Goal: Task Accomplishment & Management: Manage account settings

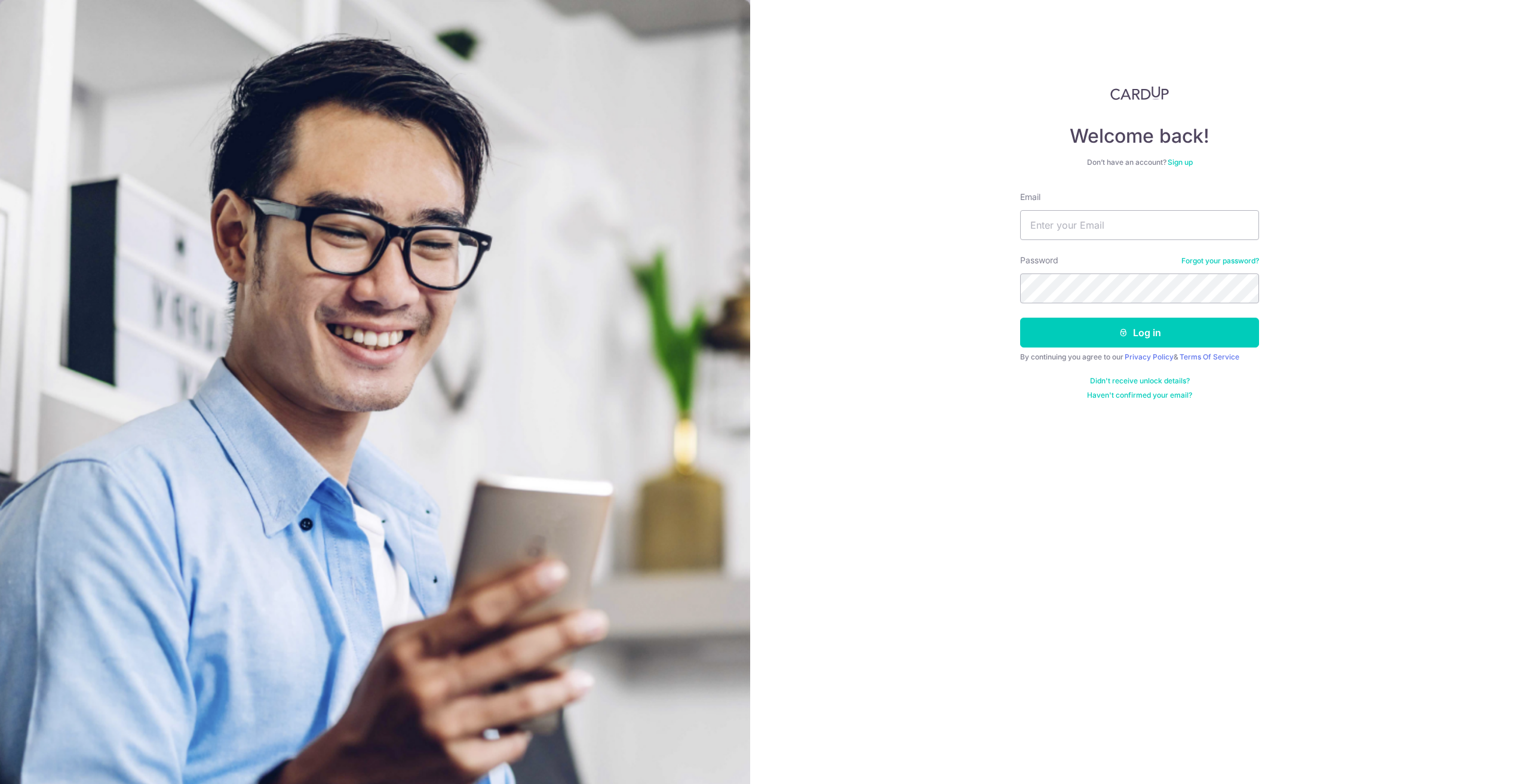
drag, startPoint x: 0, startPoint y: 0, endPoint x: 1354, endPoint y: 180, distance: 1365.9
click at [1359, 176] on div "Welcome back! Don’t have an account? Sign up Email Password Forgot your passwor…" at bounding box center [1140, 392] width 779 height 784
click at [1150, 222] on input "Email" at bounding box center [1140, 225] width 239 height 30
click at [1300, 137] on div "Welcome back! Don’t have an account? Sign up Email Password Forgot your passwor…" at bounding box center [1140, 392] width 779 height 784
drag, startPoint x: 1021, startPoint y: 243, endPoint x: 1077, endPoint y: 215, distance: 62.6
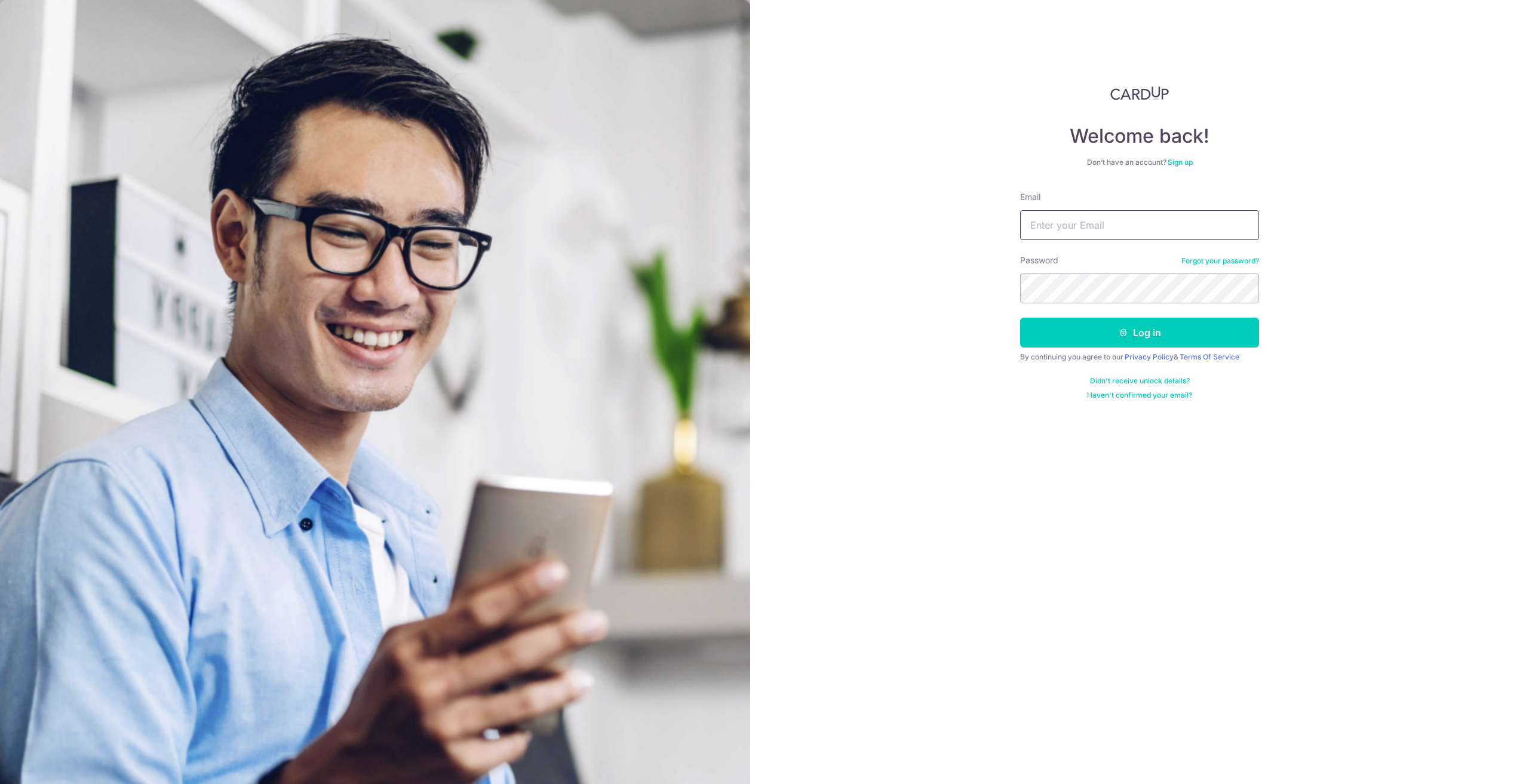
click at [1036, 235] on form "Email Password Forgot your password? Log in By continuing you agree to our Priv…" at bounding box center [1140, 296] width 239 height 209
click at [1077, 213] on input "Email" at bounding box center [1140, 225] width 239 height 30
click at [1227, 208] on div "Email" at bounding box center [1140, 216] width 239 height 49
click at [1065, 224] on input "Email" at bounding box center [1140, 225] width 239 height 30
click at [1117, 220] on input "Email" at bounding box center [1140, 225] width 239 height 30
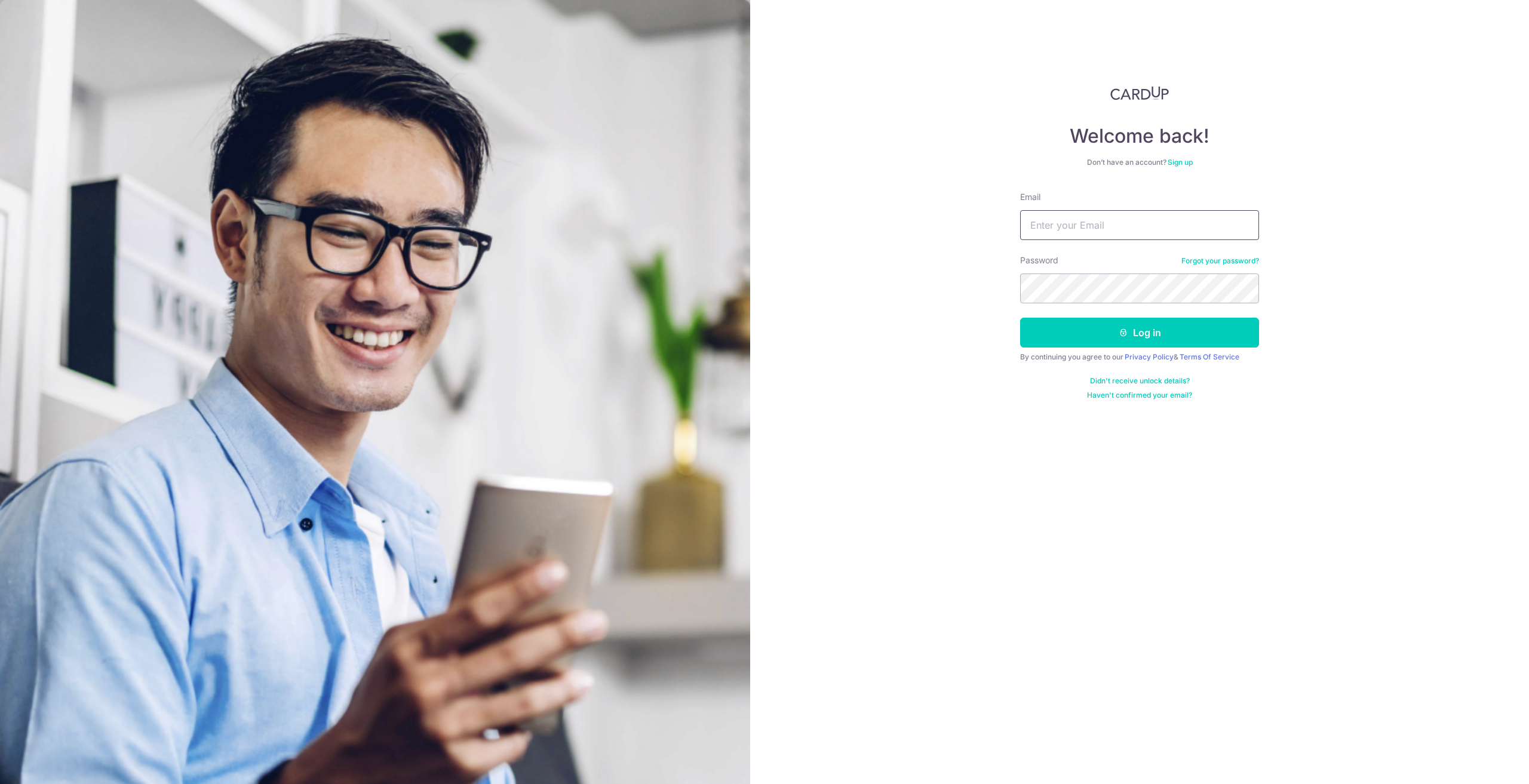
click at [1119, 225] on input "Email" at bounding box center [1140, 225] width 239 height 30
click at [1154, 222] on input "Email" at bounding box center [1140, 225] width 239 height 30
type input "[PERSON_NAME][EMAIL_ADDRESS][DOMAIN_NAME]"
click at [1153, 339] on button "Log in" at bounding box center [1140, 332] width 239 height 30
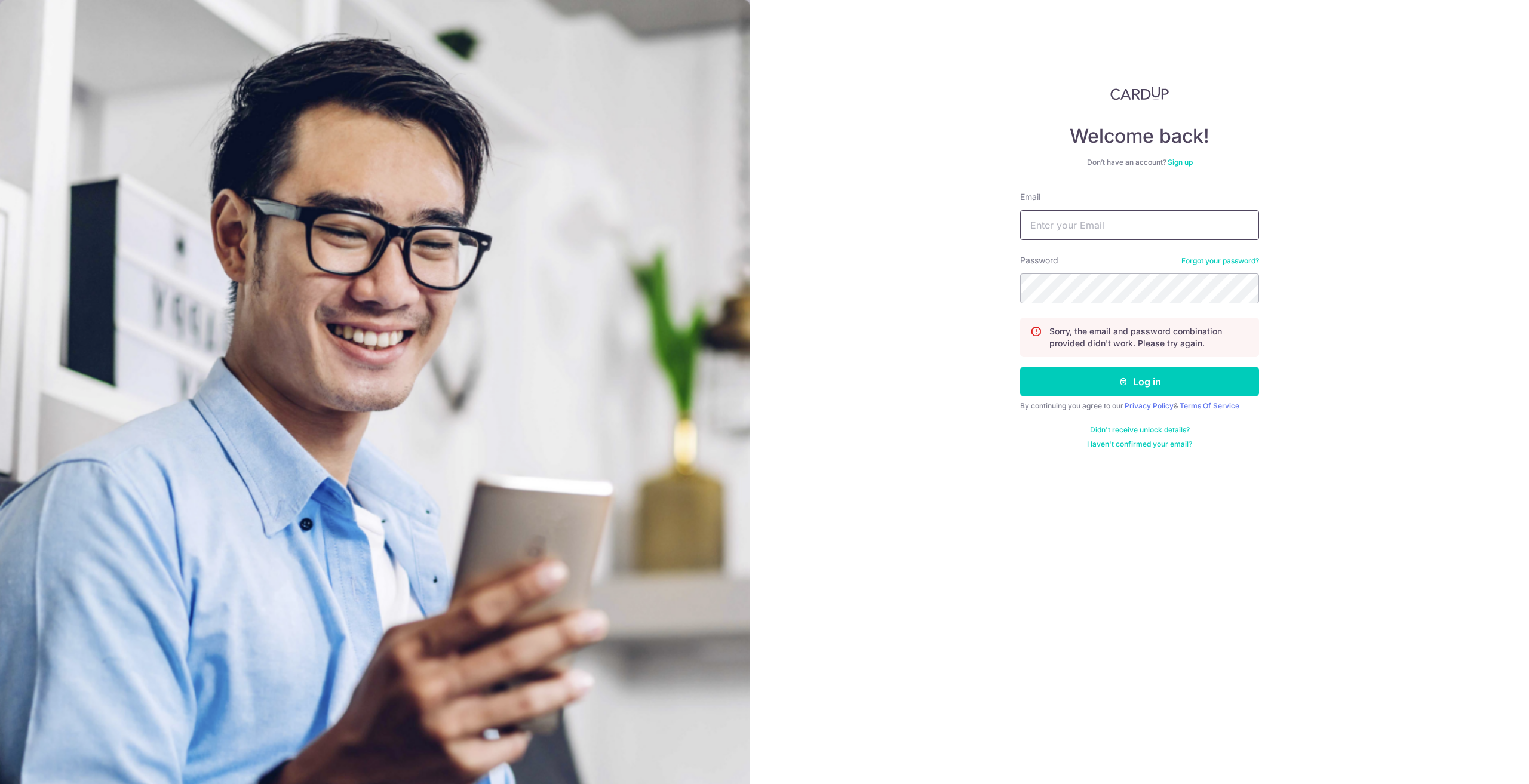
drag, startPoint x: 1118, startPoint y: 219, endPoint x: 1125, endPoint y: 239, distance: 21.2
click at [1118, 218] on input "Email" at bounding box center [1140, 225] width 239 height 30
click at [1101, 608] on div "Welcome back! Don’t have an account? Sign up Email Password Forgot your passwor…" at bounding box center [1140, 392] width 779 height 784
click at [1138, 227] on input "Email" at bounding box center [1140, 225] width 239 height 30
type input "[PERSON_NAME][EMAIL_ADDRESS][DOMAIN_NAME]"
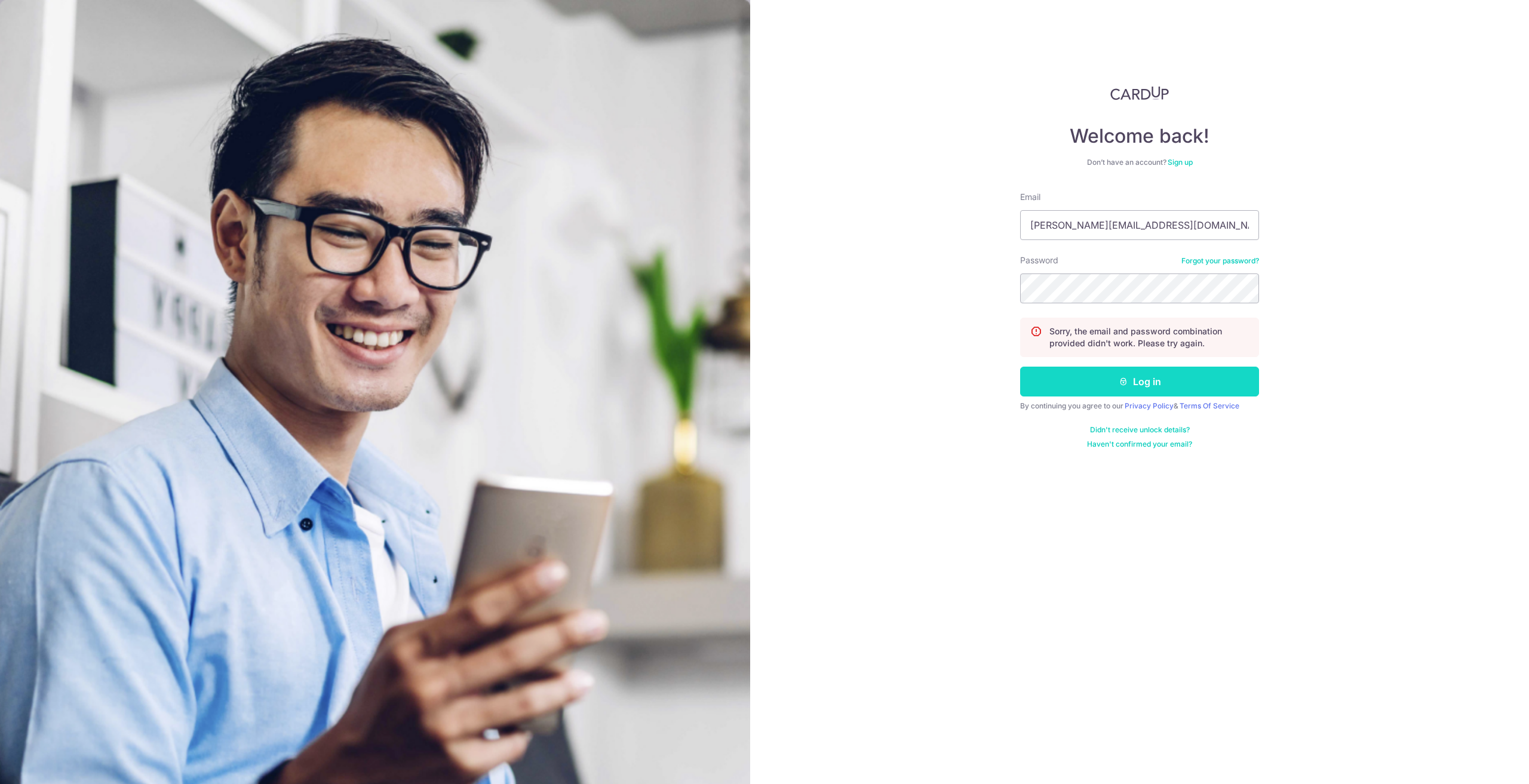
click at [1157, 381] on button "Log in" at bounding box center [1140, 381] width 239 height 30
click at [1334, 342] on div "Welcome back! Don’t have an account? Sign up Email Password Forgot your passwor…" at bounding box center [1140, 392] width 779 height 784
click at [1086, 234] on input "Email" at bounding box center [1140, 225] width 239 height 30
drag, startPoint x: 1495, startPoint y: 323, endPoint x: 1300, endPoint y: 279, distance: 199.9
click at [1479, 320] on div "Welcome back! Don’t have an account? Sign up Email Password Forgot your passwor…" at bounding box center [1140, 392] width 779 height 784
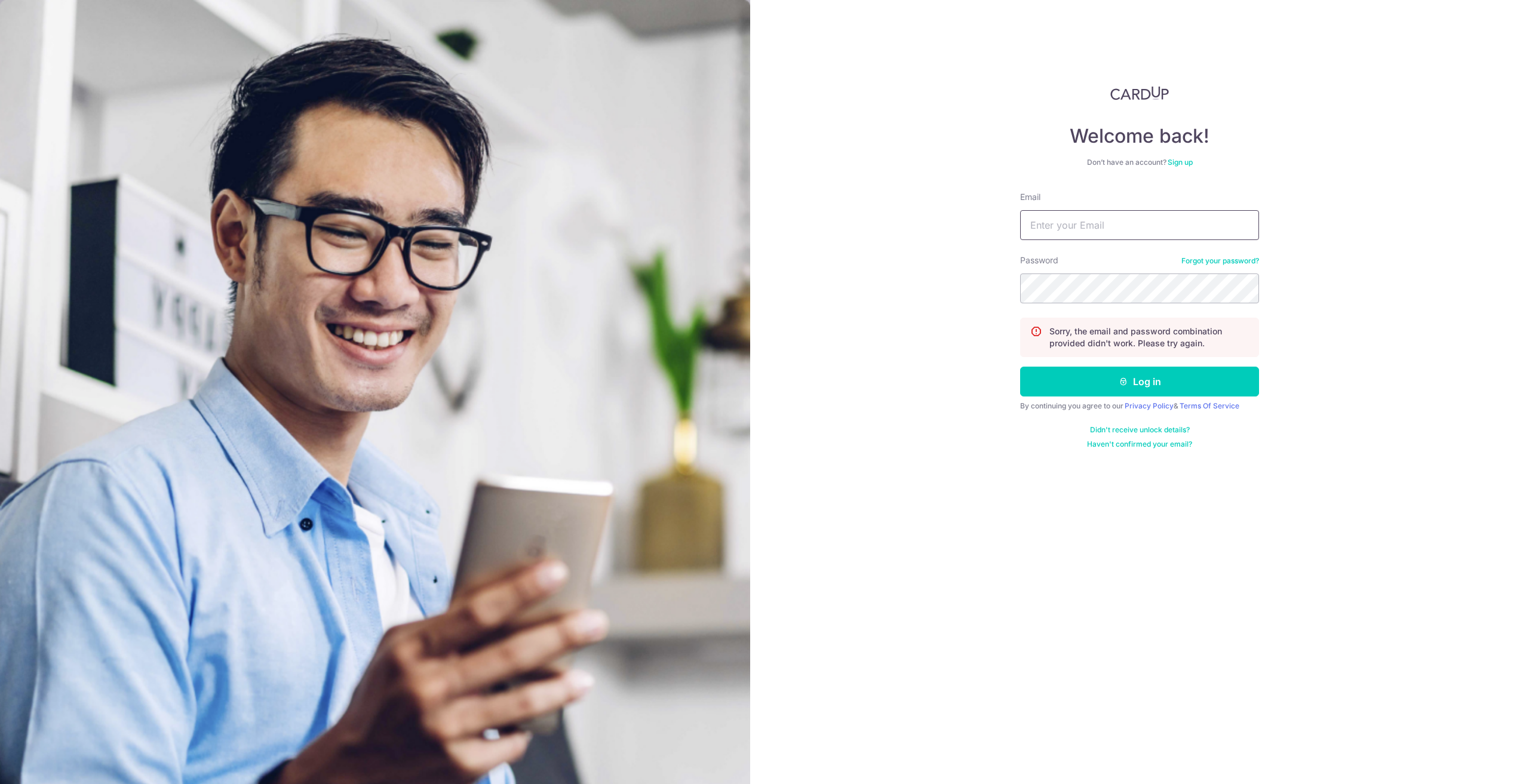
click at [1181, 224] on input "Email" at bounding box center [1140, 225] width 239 height 30
click at [1011, 137] on div "Welcome back! Don’t have an account? Sign up Email Password Forgot your passwor…" at bounding box center [1140, 392] width 779 height 784
click at [1072, 214] on input "Email" at bounding box center [1140, 225] width 239 height 30
click at [1339, 215] on div "Welcome back! Don’t have an account? Sign up Email Password Forgot your passwor…" at bounding box center [1140, 392] width 779 height 784
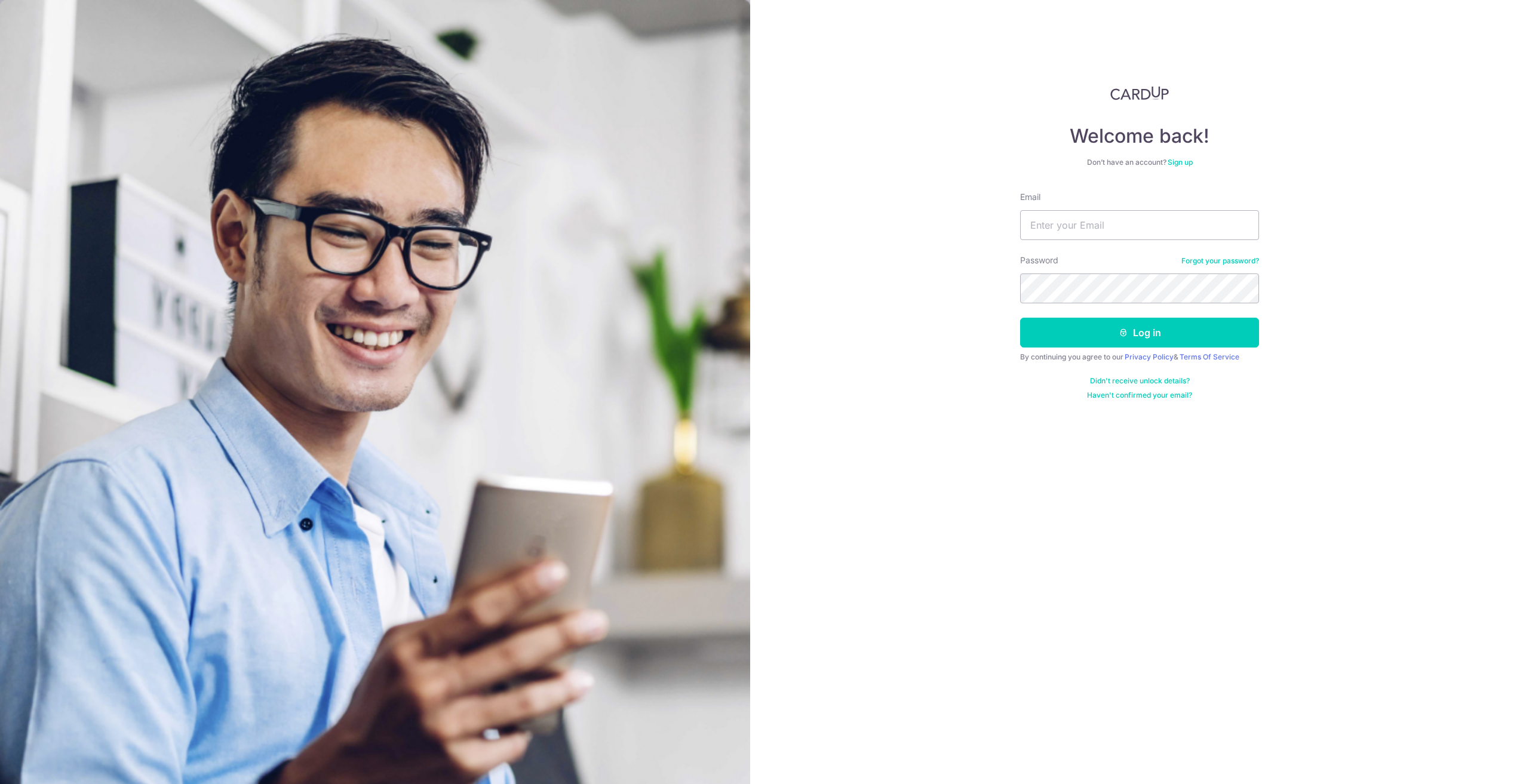
click at [1335, 240] on div "Welcome back! Don’t have an account? Sign up Email Password Forgot your passwor…" at bounding box center [1140, 392] width 779 height 784
click at [1192, 163] on link "Sign up" at bounding box center [1180, 162] width 25 height 9
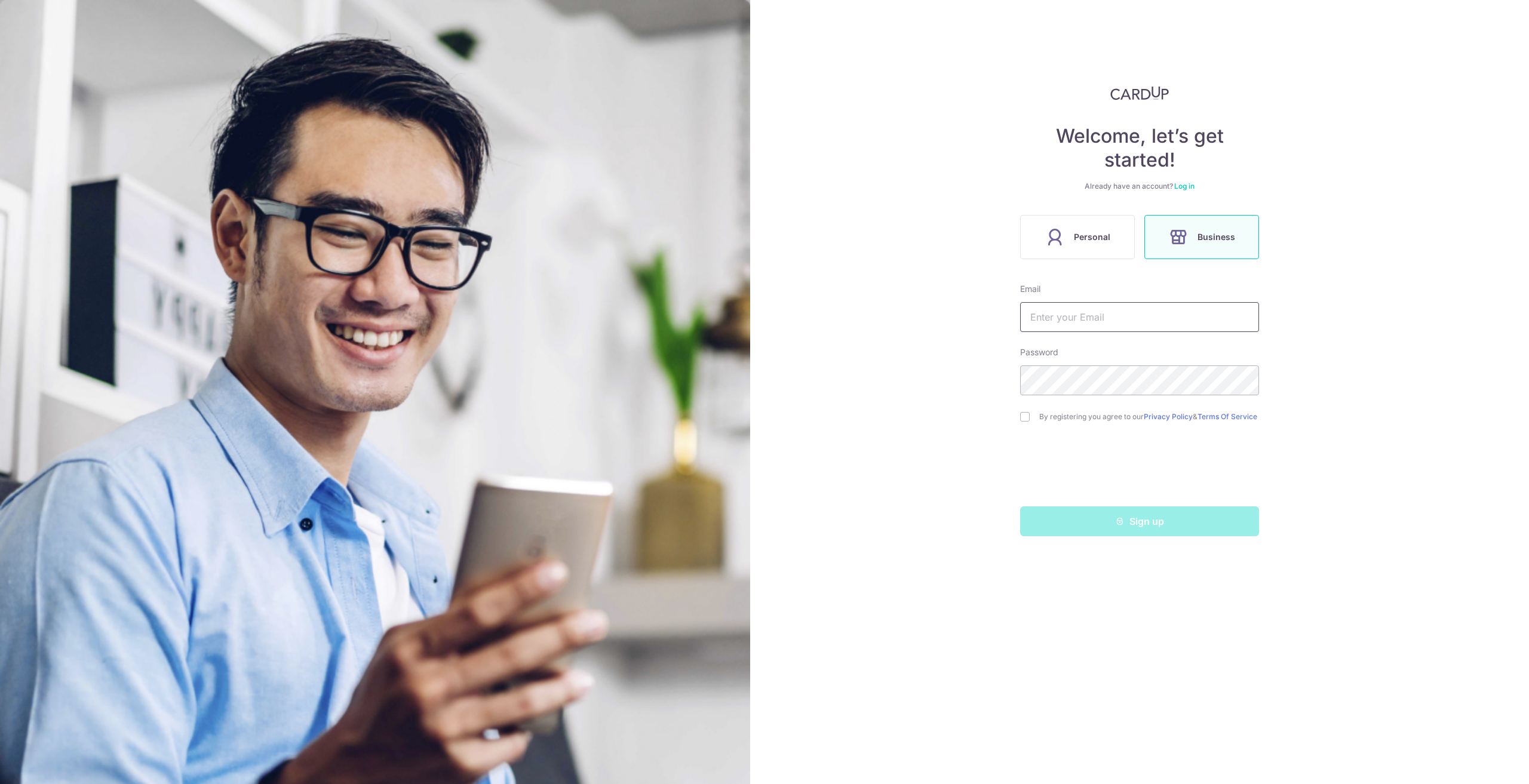
click at [1180, 316] on input "text" at bounding box center [1140, 317] width 239 height 30
type input "[PERSON_NAME][EMAIL_ADDRESS][DOMAIN_NAME]"
click at [1025, 421] on input "checkbox" at bounding box center [1025, 417] width 10 height 10
checkbox input "true"
click at [1105, 532] on button "Sign up" at bounding box center [1140, 521] width 239 height 30
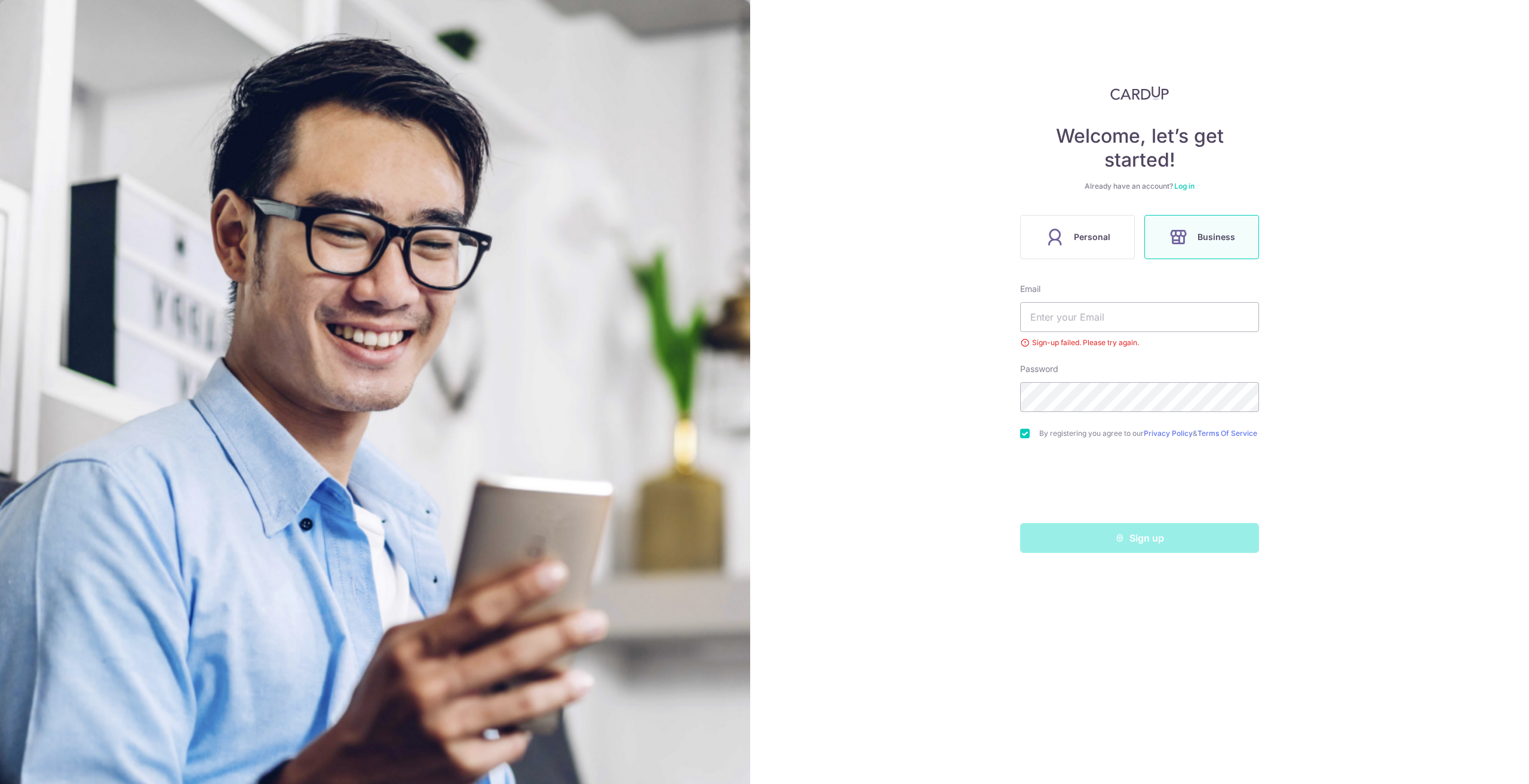
click at [1291, 398] on div "Welcome, let’s get started! Already have an account? Log in Personal Business E…" at bounding box center [1140, 392] width 779 height 784
click at [1190, 318] on input "text" at bounding box center [1140, 317] width 239 height 30
type input "[PERSON_NAME][EMAIL_ADDRESS][DOMAIN_NAME]"
click at [1169, 549] on button "Sign up" at bounding box center [1140, 538] width 239 height 30
click at [1456, 513] on div "Welcome, let’s get started! Already have an account? Log in Personal Business E…" at bounding box center [1140, 392] width 779 height 784
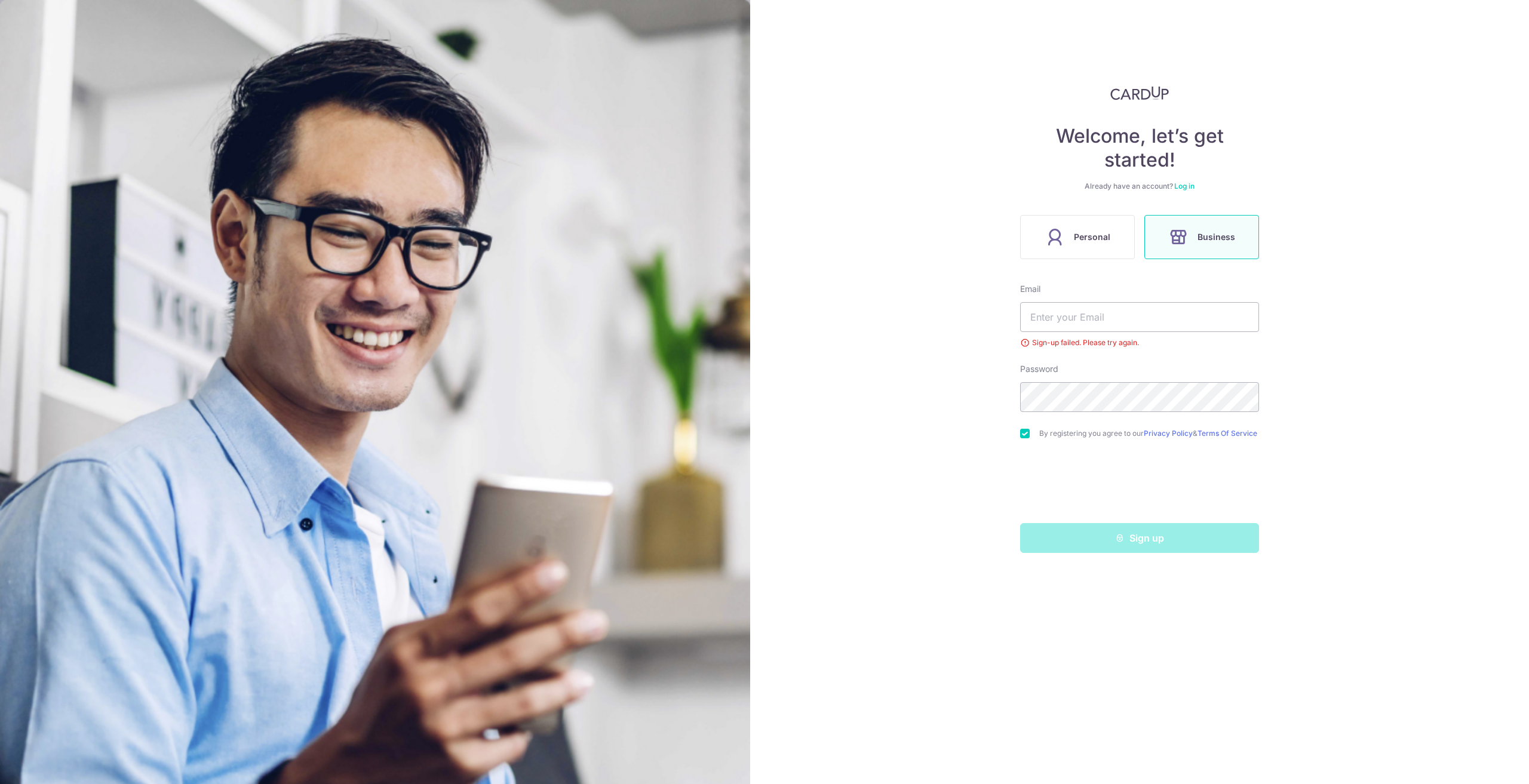
click at [1192, 180] on div "Welcome, let’s get started! Already have an account? Log in Personal Business E…" at bounding box center [1140, 320] width 239 height 467
click at [1185, 185] on link "Log in" at bounding box center [1184, 186] width 20 height 9
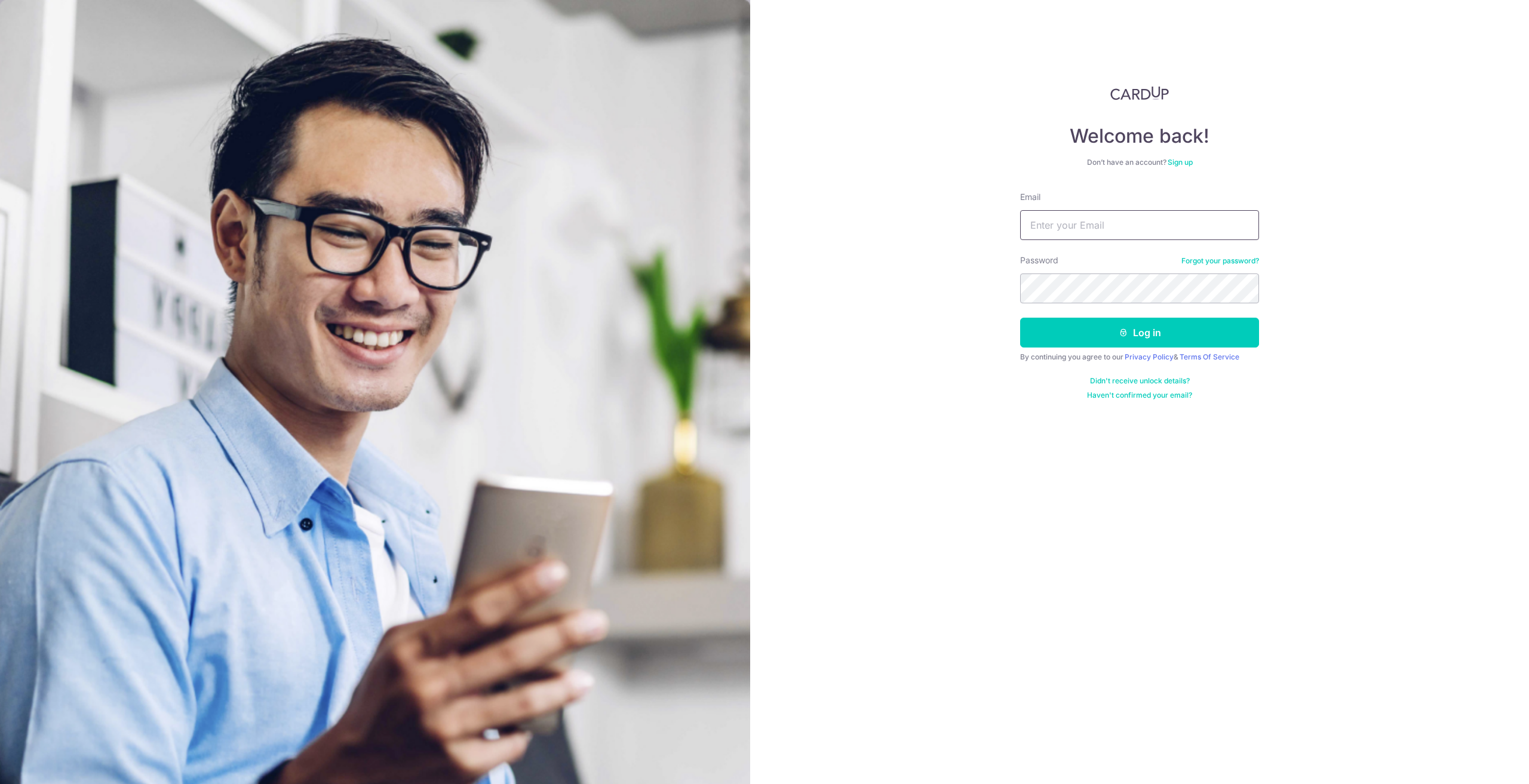
click at [1123, 213] on input "Email" at bounding box center [1140, 225] width 239 height 30
type input "[PERSON_NAME][EMAIL_ADDRESS][DOMAIN_NAME]"
click at [1133, 332] on button "Log in" at bounding box center [1140, 332] width 239 height 30
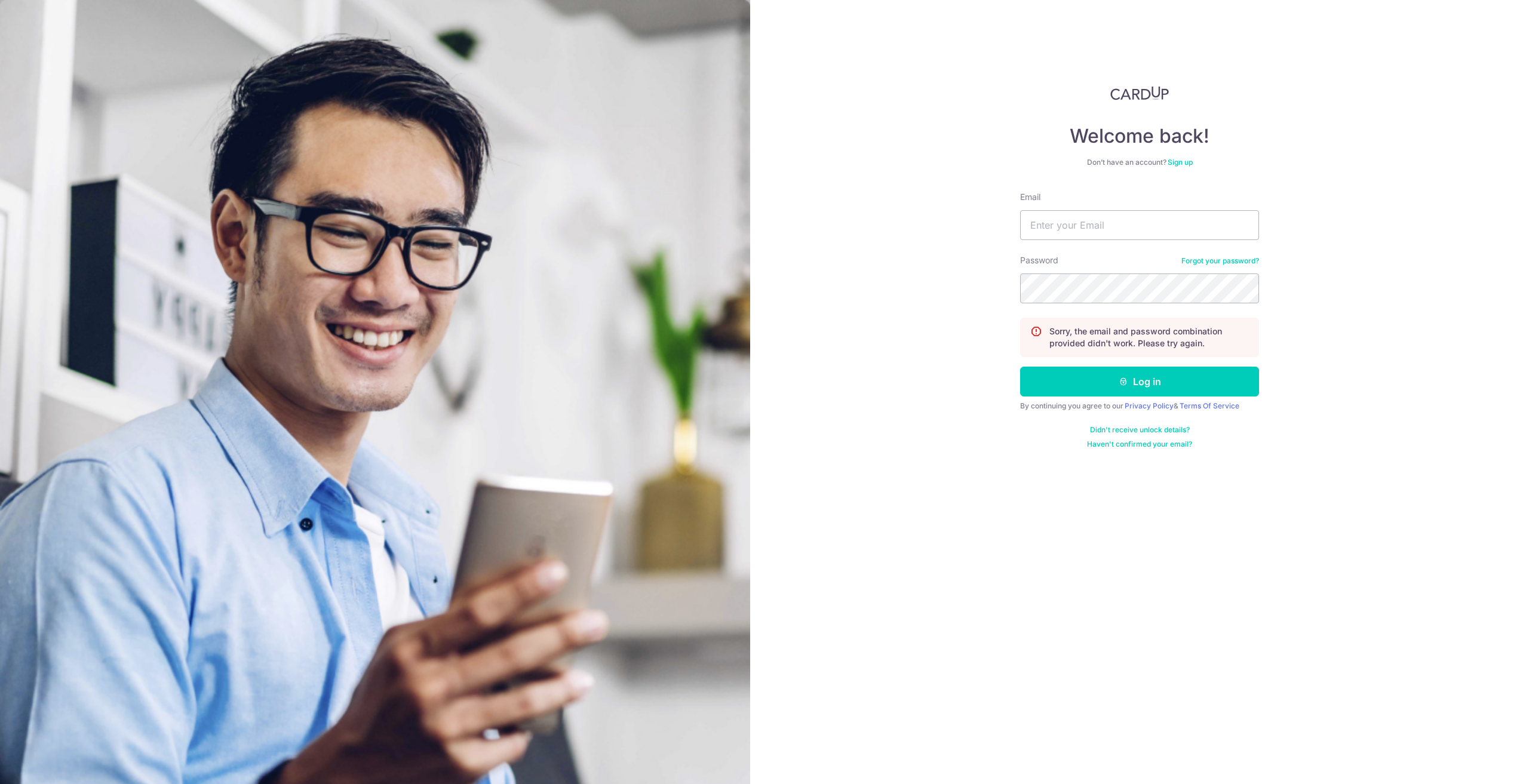
click at [1337, 370] on div "Welcome back! Don’t have an account? Sign up Email Password Forgot your passwor…" at bounding box center [1140, 392] width 779 height 784
click at [1180, 229] on input "Email" at bounding box center [1140, 225] width 239 height 30
type input "[PERSON_NAME][EMAIL_ADDRESS][DOMAIN_NAME]"
click at [1147, 269] on div "Password Forgot your password?" at bounding box center [1140, 279] width 239 height 49
drag, startPoint x: 1467, startPoint y: 175, endPoint x: 1379, endPoint y: 232, distance: 104.8
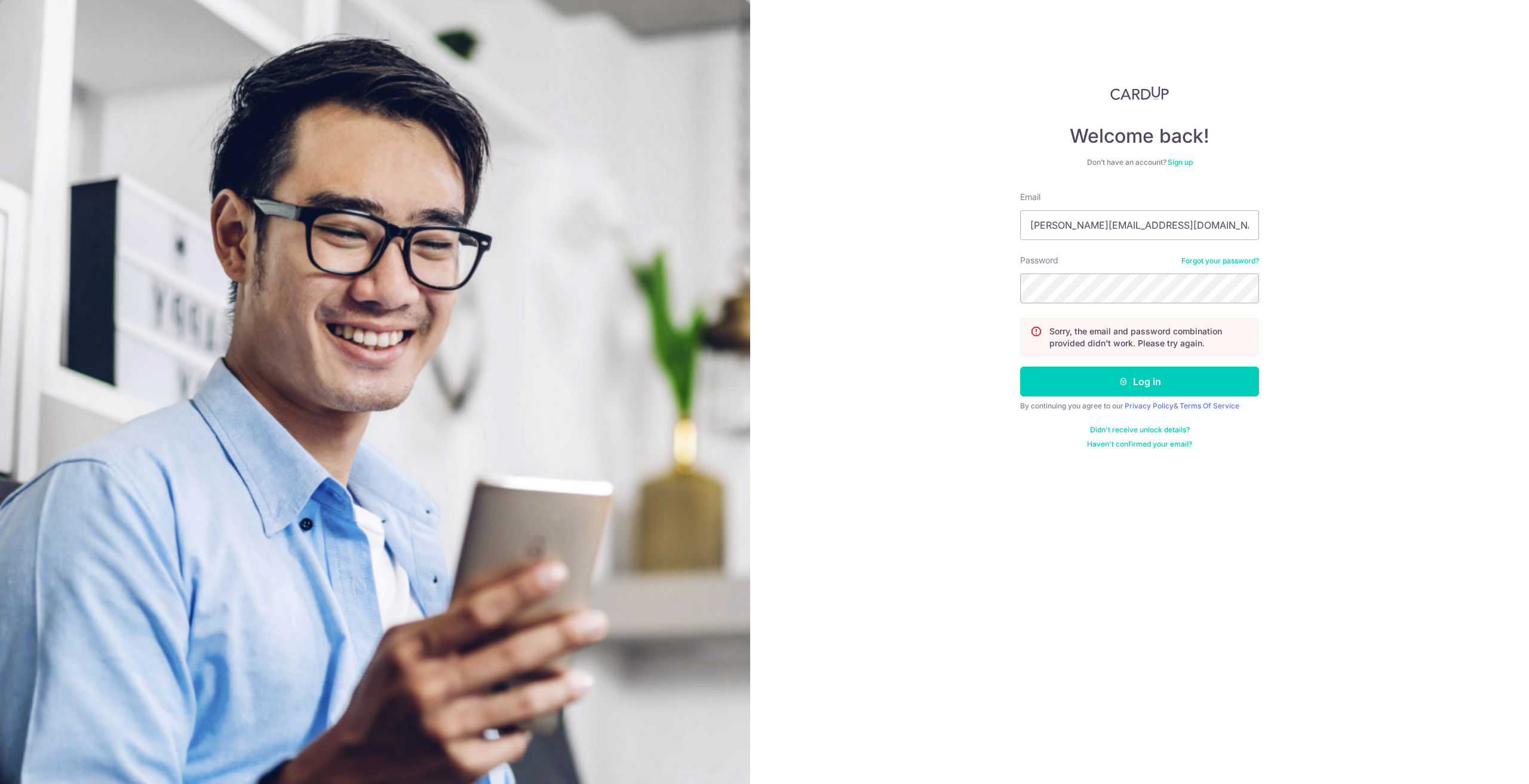
click at [1463, 178] on div "Welcome back! Don’t have an account? Sign up Email trisha@hxm.com.sg Password F…" at bounding box center [1140, 392] width 779 height 784
click at [1145, 383] on button "Log in" at bounding box center [1140, 381] width 239 height 30
click at [1116, 231] on input "Email" at bounding box center [1140, 225] width 239 height 30
type input "[PERSON_NAME][EMAIL_ADDRESS][DOMAIN_NAME]"
drag, startPoint x: 1133, startPoint y: 383, endPoint x: 1133, endPoint y: 388, distance: 5.0
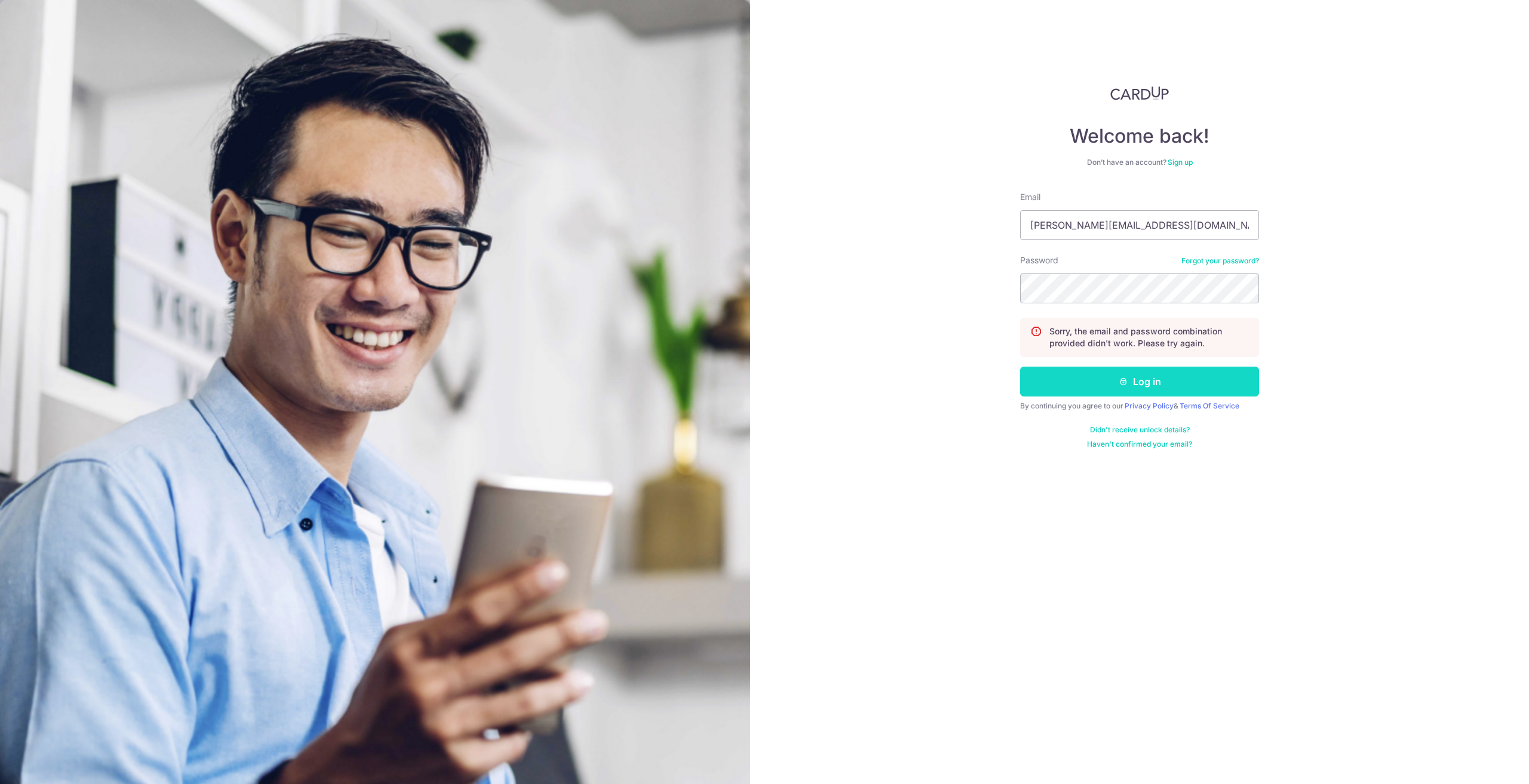
click at [1133, 386] on button "Log in" at bounding box center [1140, 381] width 239 height 30
click at [1282, 323] on div "Welcome back! Don’t have an account? Sign up Email Password Forgot your passwor…" at bounding box center [1140, 392] width 779 height 784
click at [1109, 227] on input "Email" at bounding box center [1140, 225] width 239 height 30
type input "trisha@hxm.com.sg"
click at [1206, 259] on link "Forgot your password?" at bounding box center [1220, 261] width 78 height 10
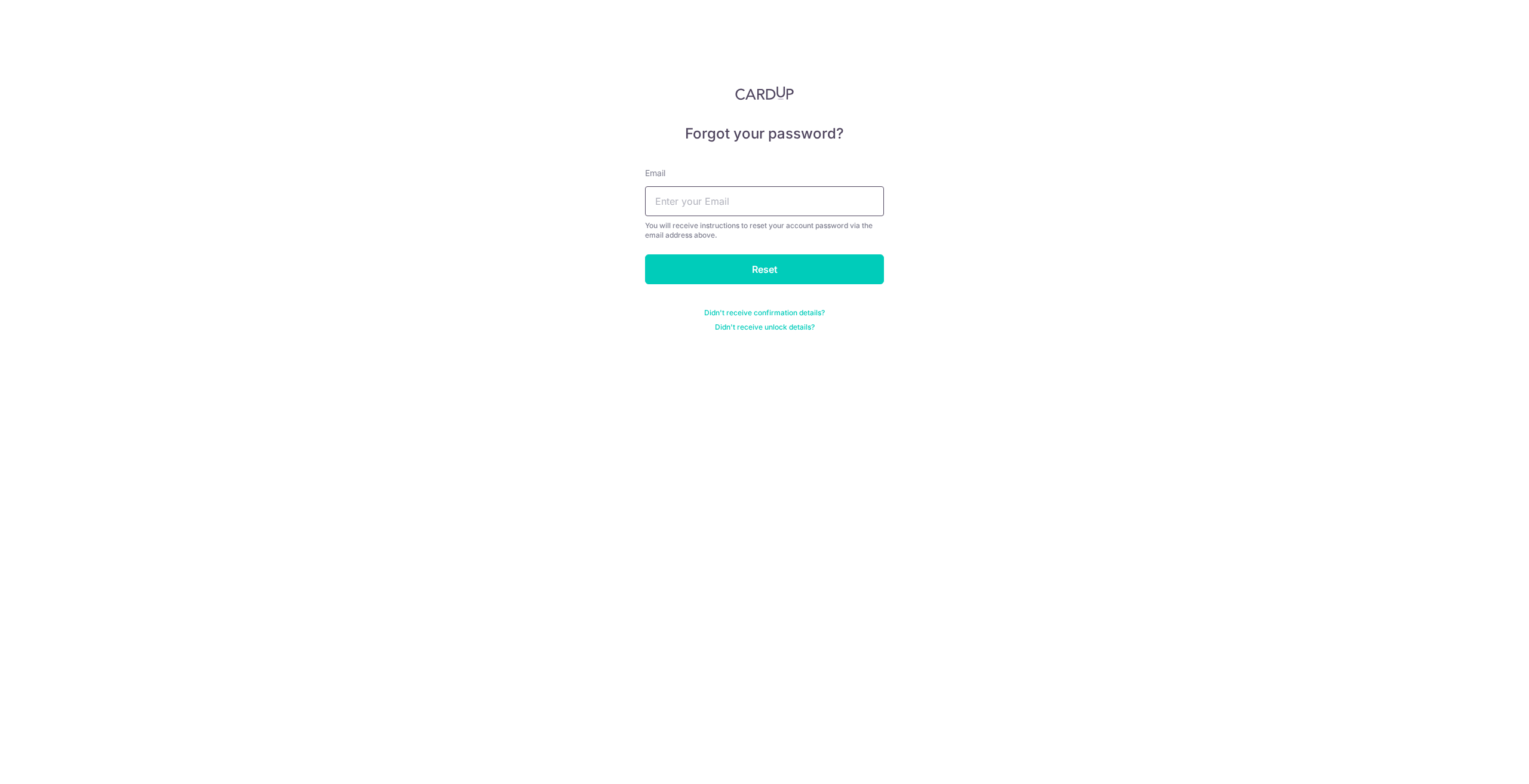
click at [828, 210] on input "text" at bounding box center [764, 201] width 239 height 30
type input "trisha@hxm.com.sg"
click at [783, 268] on input "Reset" at bounding box center [764, 269] width 239 height 30
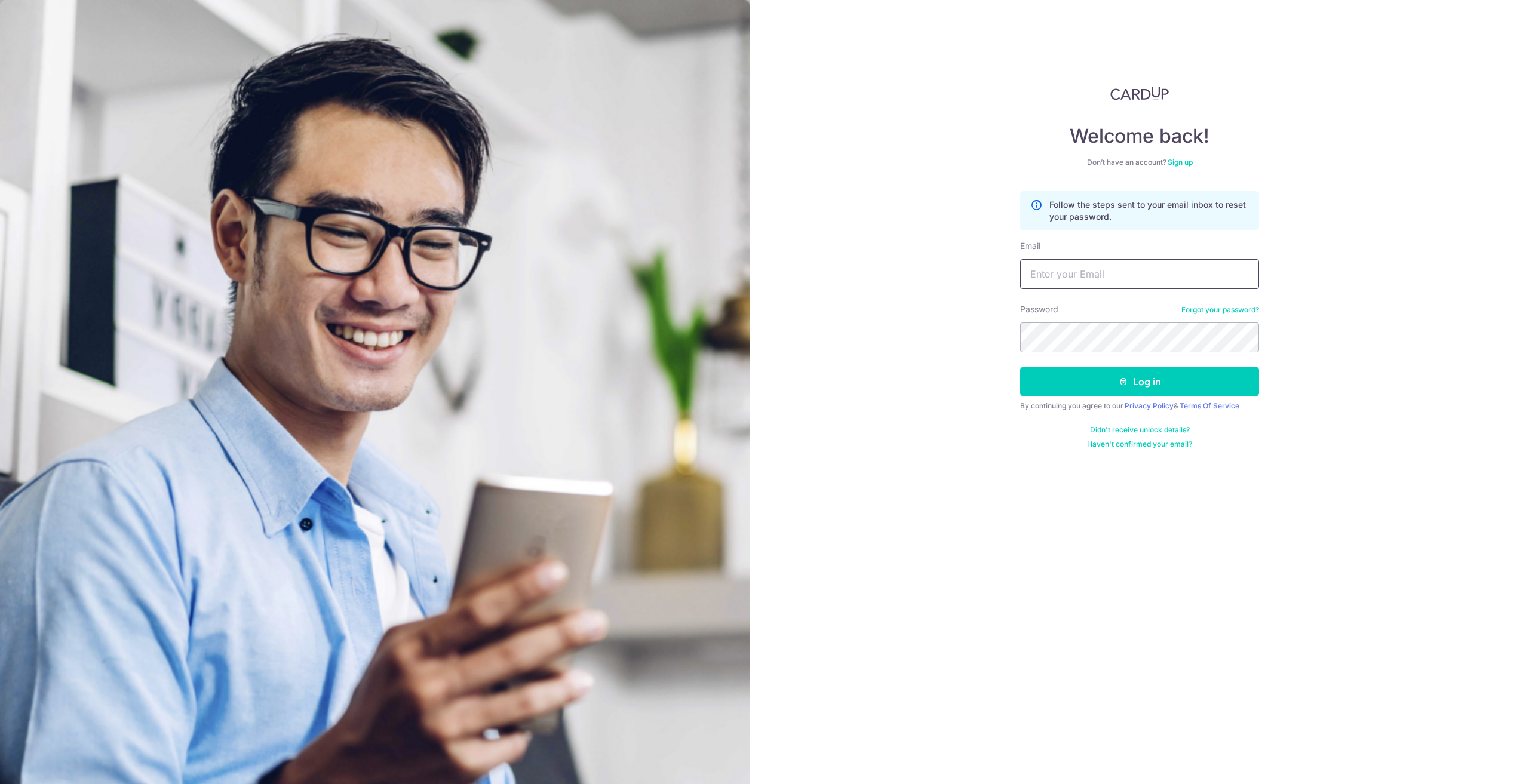
click at [1150, 271] on input "Email" at bounding box center [1140, 274] width 239 height 30
